Goal: Communication & Community: Answer question/provide support

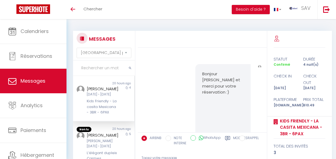
select select "message"
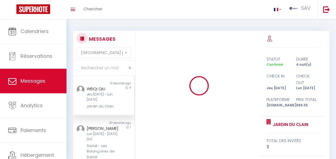
select select "message"
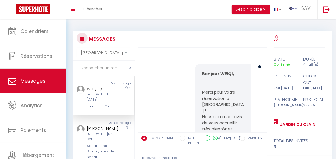
scroll to position [649, 0]
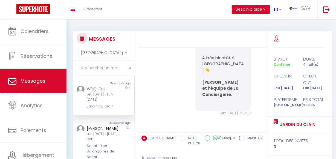
click at [114, 72] on input "text" at bounding box center [104, 68] width 62 height 15
type input "g"
type input "bium"
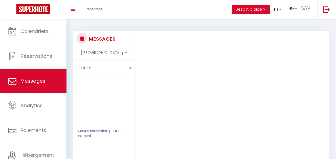
drag, startPoint x: 99, startPoint y: 70, endPoint x: 91, endPoint y: 70, distance: 8.2
click at [91, 70] on input "bium" at bounding box center [104, 68] width 62 height 15
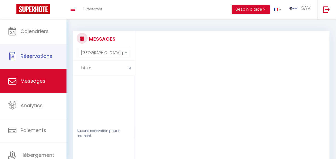
drag, startPoint x: 94, startPoint y: 69, endPoint x: 74, endPoint y: 72, distance: 19.6
click at [74, 72] on input "bium" at bounding box center [104, 68] width 62 height 15
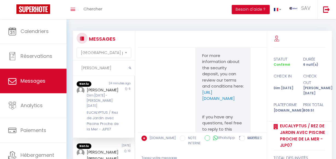
scroll to position [1567, 0]
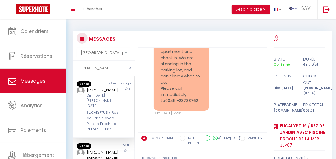
type input "[PERSON_NAME]"
click at [119, 97] on div "6" at bounding box center [126, 110] width 15 height 46
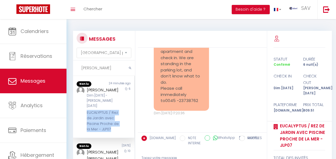
drag, startPoint x: 85, startPoint y: 107, endPoint x: 120, endPoint y: 129, distance: 41.4
click at [120, 129] on div "[PERSON_NAME] Dim [DATE] - [PERSON_NAME] [DATE] EUCALYPTUS / Rez de Jardin avec…" at bounding box center [103, 110] width 61 height 46
copy div "EUCALYPTUS / Rez de Jardin avec Piscine Proche de la Mer - JLP07"
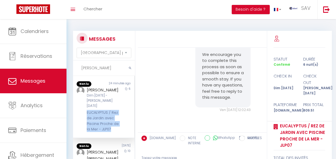
scroll to position [996, 0]
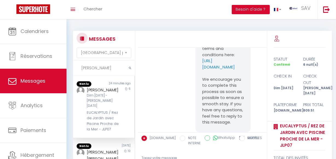
drag, startPoint x: 199, startPoint y: 96, endPoint x: 213, endPoint y: 112, distance: 20.9
copy p "[URL][DOMAIN_NAME]"
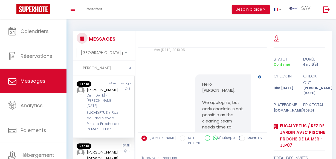
scroll to position [1148, 0]
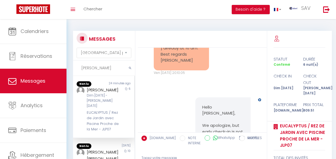
drag, startPoint x: 200, startPoint y: 65, endPoint x: 242, endPoint y: 94, distance: 50.3
copy p "Hello [PERSON_NAME], We notice that the security deposit for your stay has not …"
drag, startPoint x: 100, startPoint y: 69, endPoint x: 84, endPoint y: 68, distance: 16.1
click at [82, 68] on input "[PERSON_NAME]" at bounding box center [104, 68] width 62 height 15
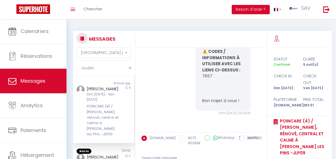
scroll to position [1901, 0]
type input "viudez"
click at [102, 110] on div "POINCARE (4) / [PERSON_NAME], rénové, central et calme à [PERSON_NAME] les Pins…" at bounding box center [103, 121] width 32 height 34
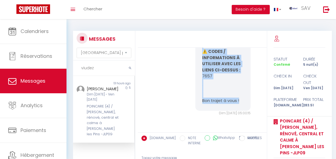
drag, startPoint x: 198, startPoint y: 77, endPoint x: 240, endPoint y: 106, distance: 50.9
copy pre "Bienvenue Fabien C'est le grand jour ! Nous avons prévus le nécessaire pour que…"
